Goal: Find specific page/section: Find specific page/section

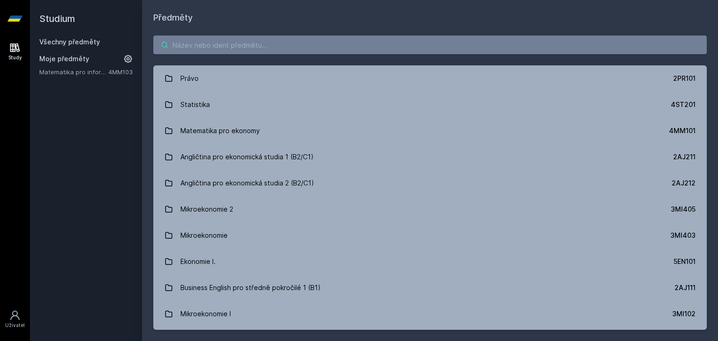
click at [219, 42] on input "search" at bounding box center [429, 45] width 553 height 19
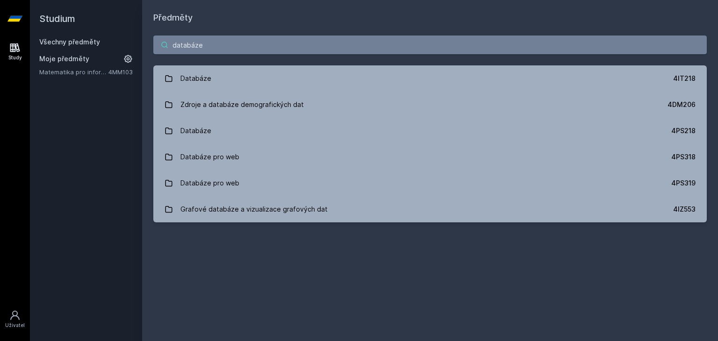
type input "databáze"
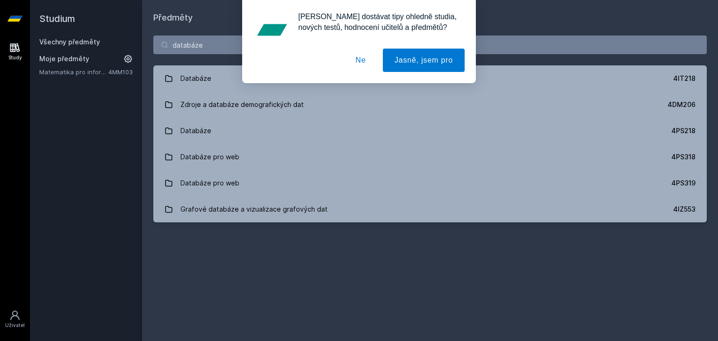
click at [363, 58] on button "Ne" at bounding box center [361, 60] width 34 height 23
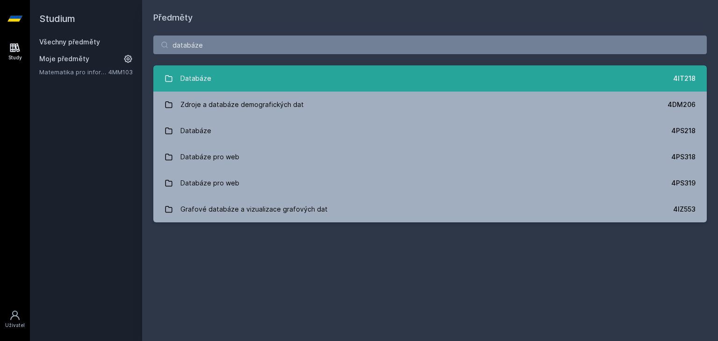
click at [353, 85] on link "Databáze 4IT218" at bounding box center [429, 78] width 553 height 26
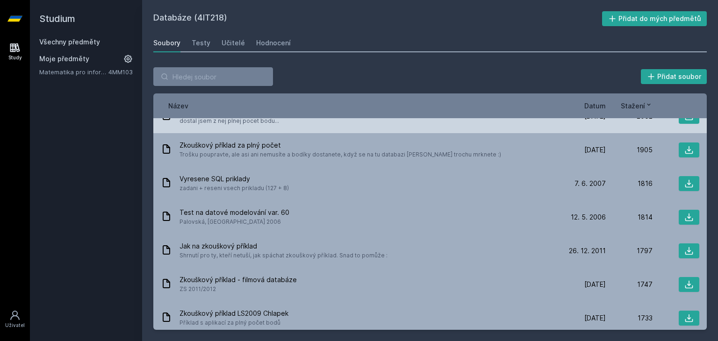
scroll to position [207, 0]
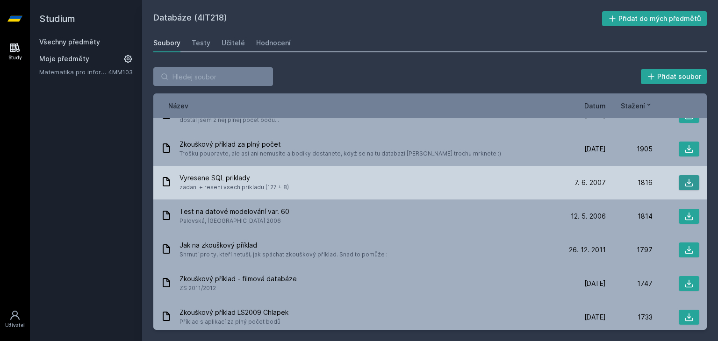
click at [687, 188] on button at bounding box center [689, 182] width 21 height 15
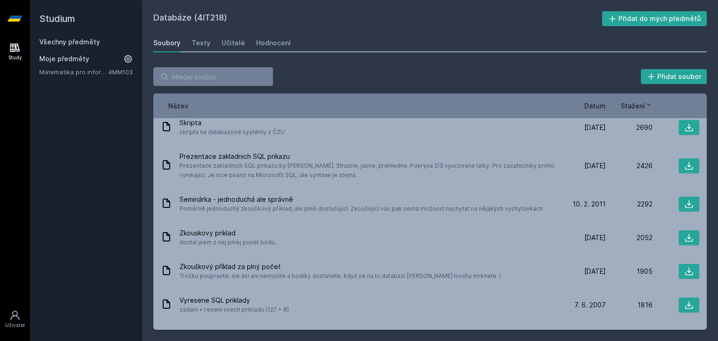
scroll to position [0, 0]
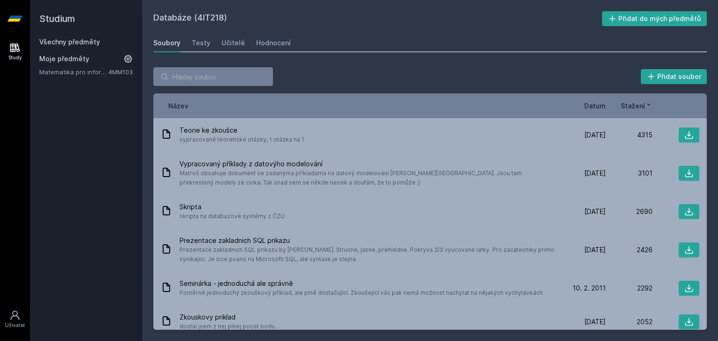
click at [595, 108] on span "Datum" at bounding box center [595, 106] width 22 height 10
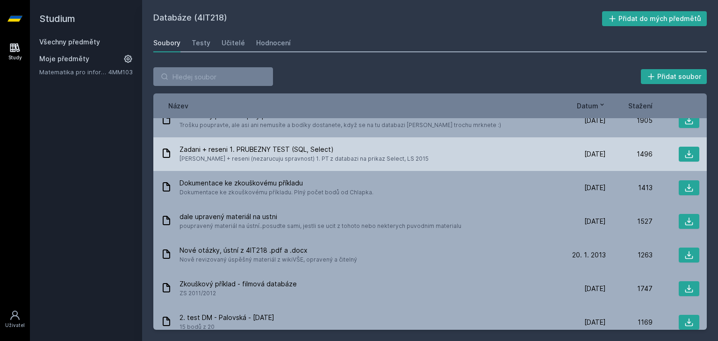
scroll to position [15, 0]
click at [679, 152] on button at bounding box center [689, 153] width 21 height 15
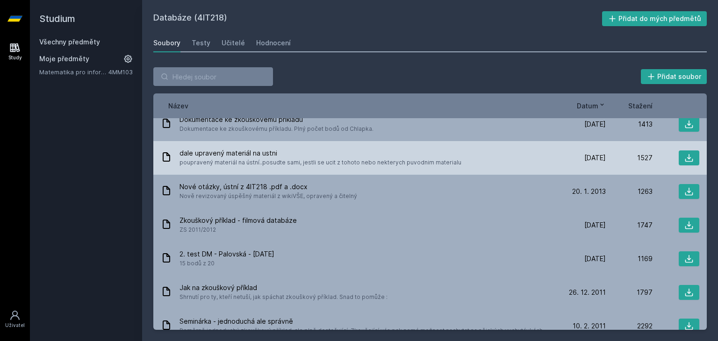
scroll to position [0, 0]
